Goal: Task Accomplishment & Management: Use online tool/utility

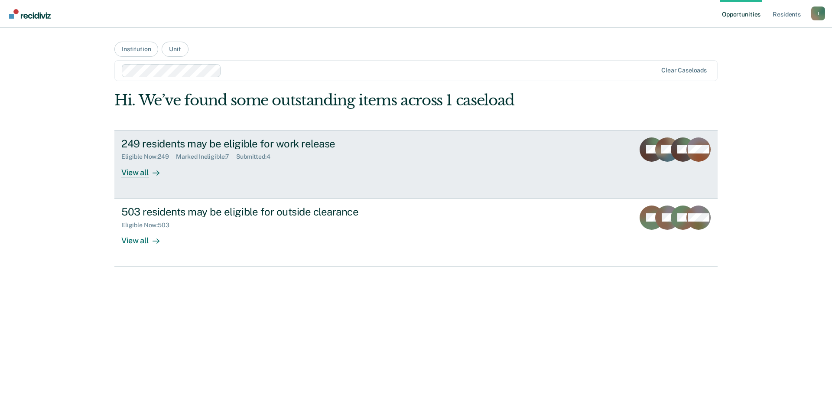
click at [282, 185] on link "249 residents may be eligible for work release Eligible Now : 249 Marked Inelig…" at bounding box center [415, 164] width 603 height 68
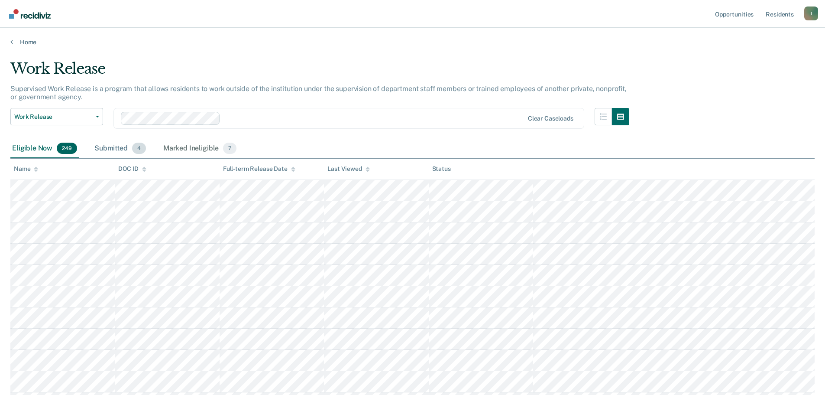
click at [128, 154] on div "Submitted 4" at bounding box center [120, 148] width 55 height 19
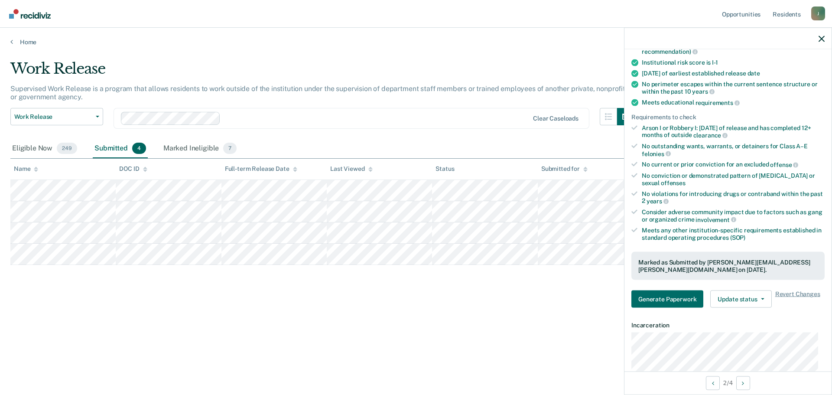
scroll to position [173, 0]
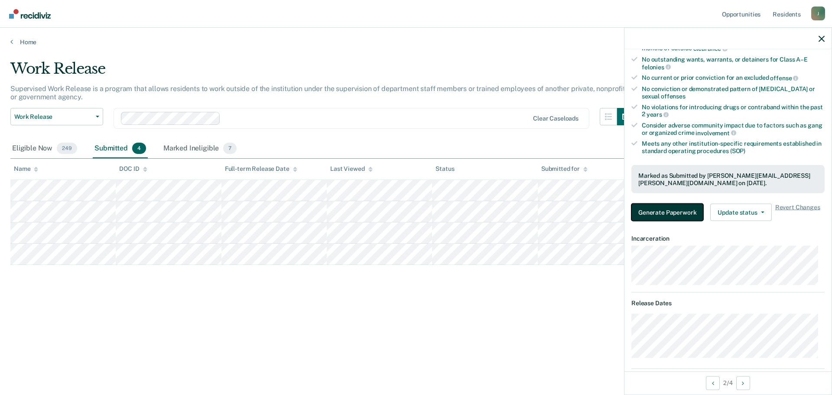
click at [675, 215] on button "Generate Paperwork" at bounding box center [667, 212] width 72 height 17
